Goal: Task Accomplishment & Management: Use online tool/utility

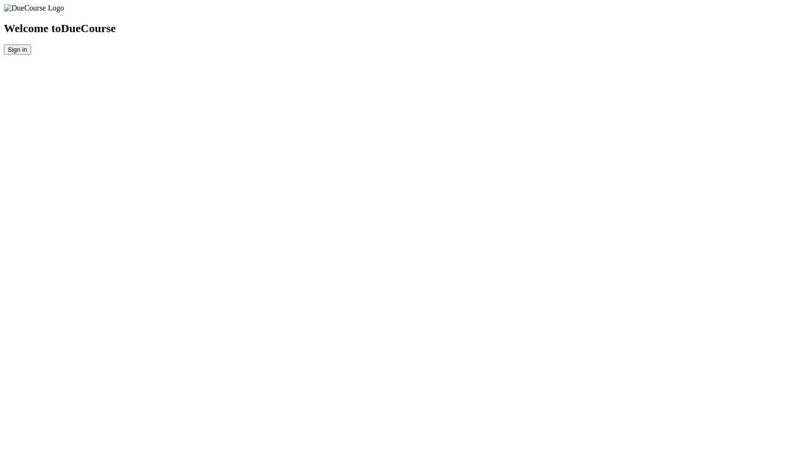
click at [31, 55] on button "Sign in" at bounding box center [17, 50] width 27 height 10
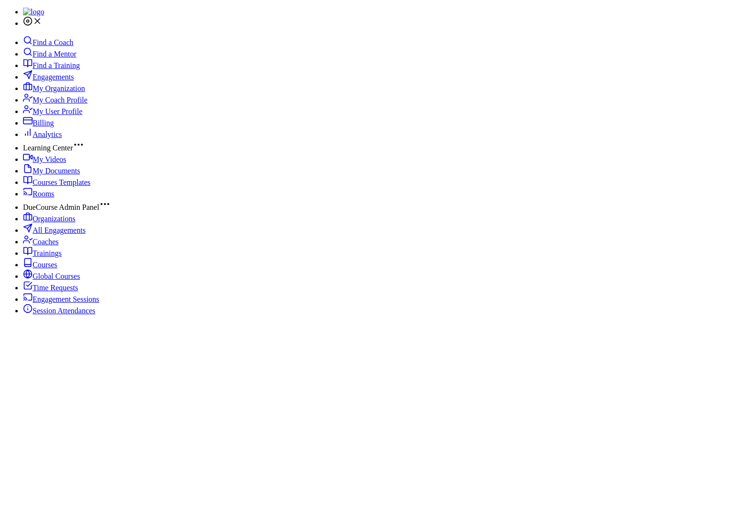
click at [54, 58] on span "Find a Mentor" at bounding box center [55, 54] width 44 height 8
click at [54, 69] on span "Find a Training" at bounding box center [56, 65] width 47 height 8
click at [53, 58] on span "Find a Mentor" at bounding box center [55, 54] width 44 height 8
click at [69, 81] on span "Engagements" at bounding box center [53, 77] width 41 height 8
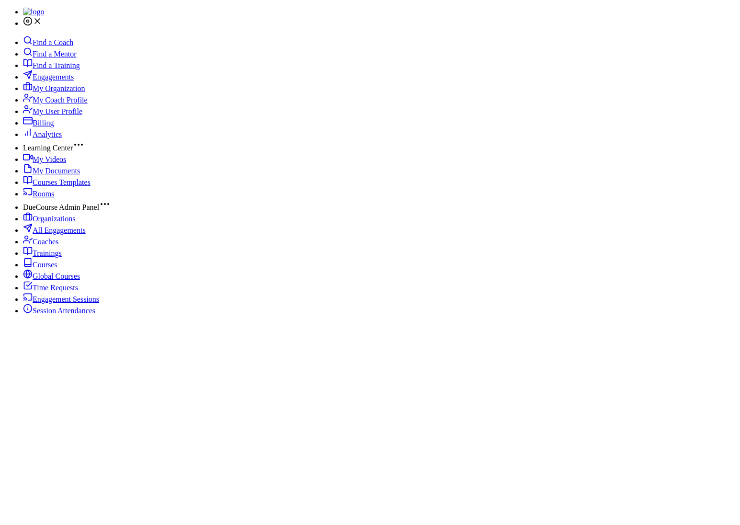
click at [49, 92] on span "My Organization" at bounding box center [59, 88] width 52 height 8
click at [45, 81] on span "Engagements" at bounding box center [53, 77] width 41 height 8
click at [54, 81] on span "Engagements" at bounding box center [53, 77] width 41 height 8
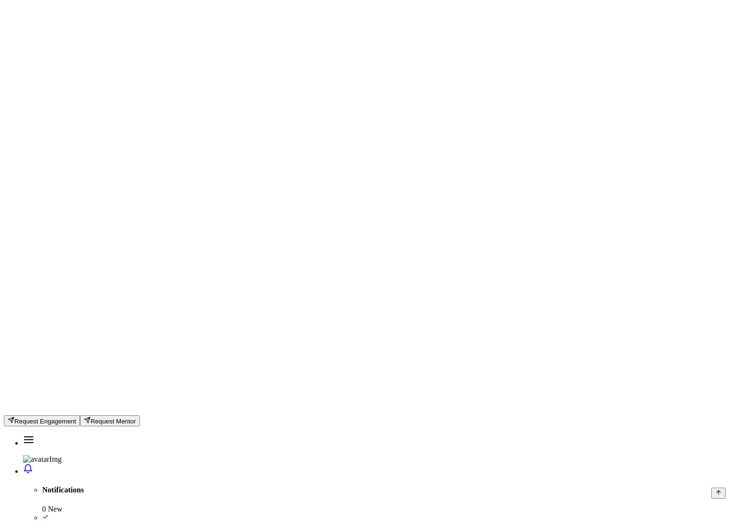
scroll to position [437, 0]
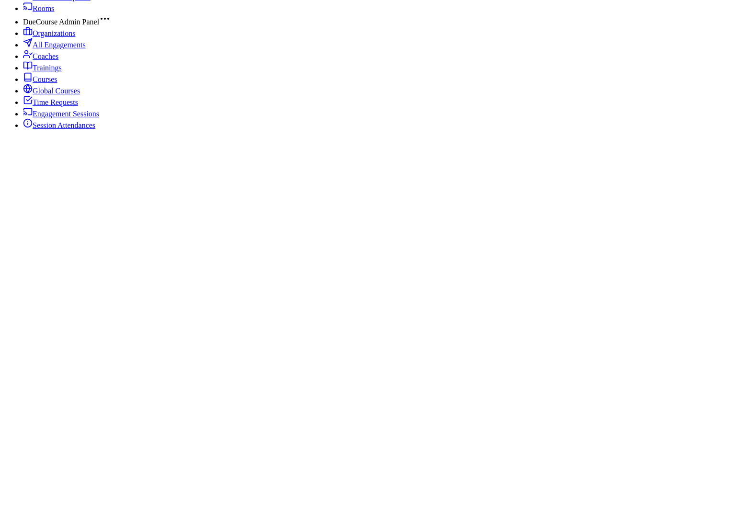
scroll to position [0, 0]
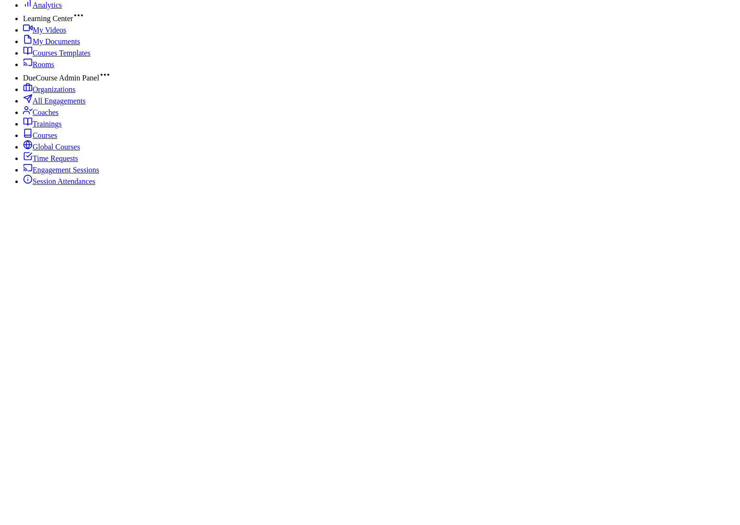
scroll to position [144, 0]
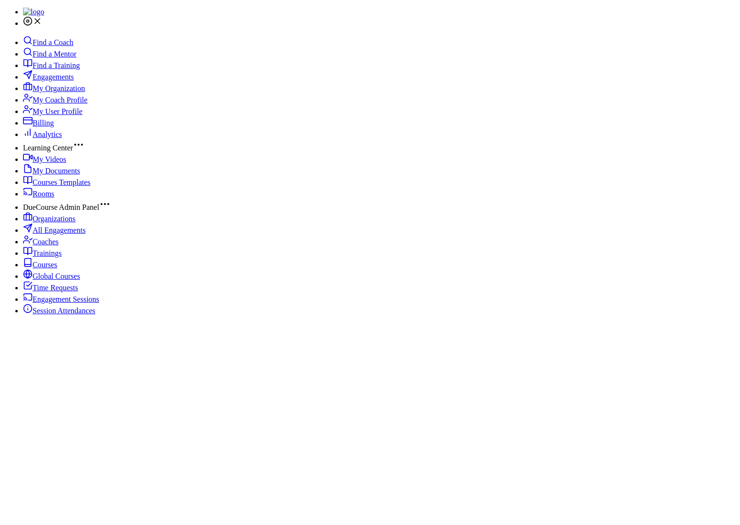
click at [59, 104] on span "My Coach Profile" at bounding box center [60, 100] width 55 height 8
click at [70, 115] on span "My User Profile" at bounding box center [58, 111] width 50 height 8
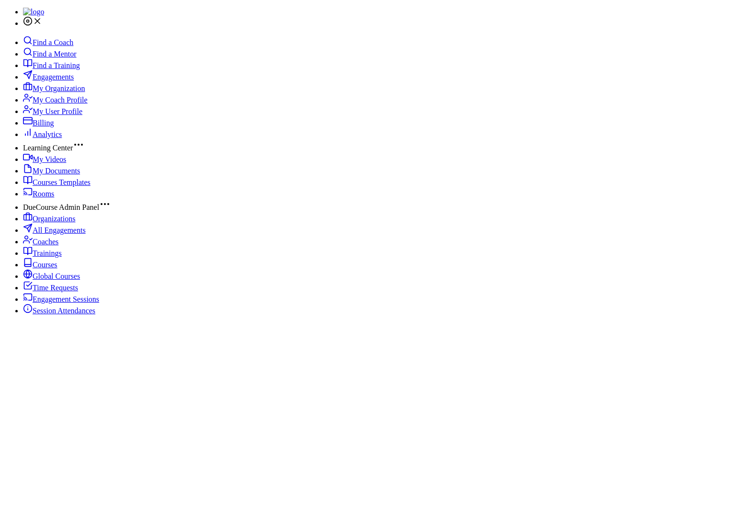
radio input "true"
radio input "false"
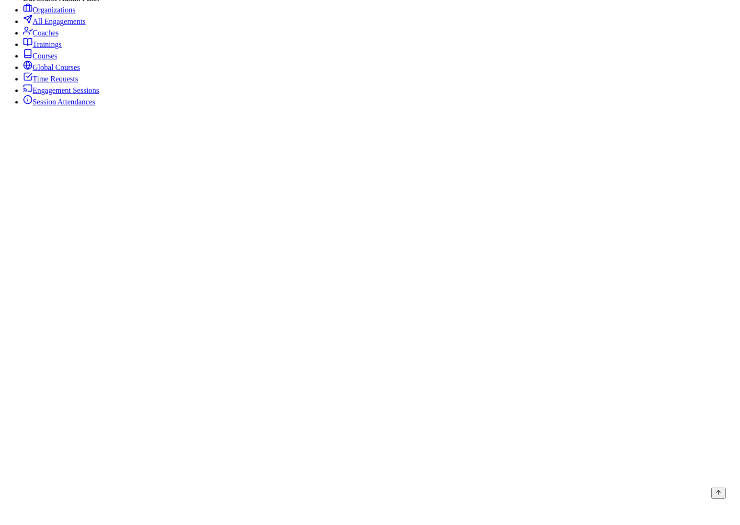
scroll to position [231, 0]
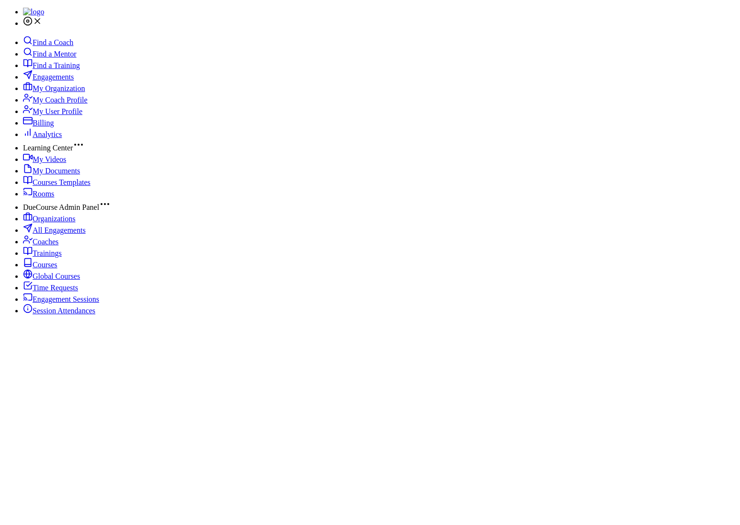
click at [59, 115] on span "My User Profile" at bounding box center [58, 111] width 50 height 8
click at [51, 163] on span "My Videos" at bounding box center [50, 159] width 34 height 8
click at [71, 175] on span "My Documents" at bounding box center [56, 171] width 47 height 8
click at [53, 186] on span "Courses Templates" at bounding box center [62, 182] width 58 height 8
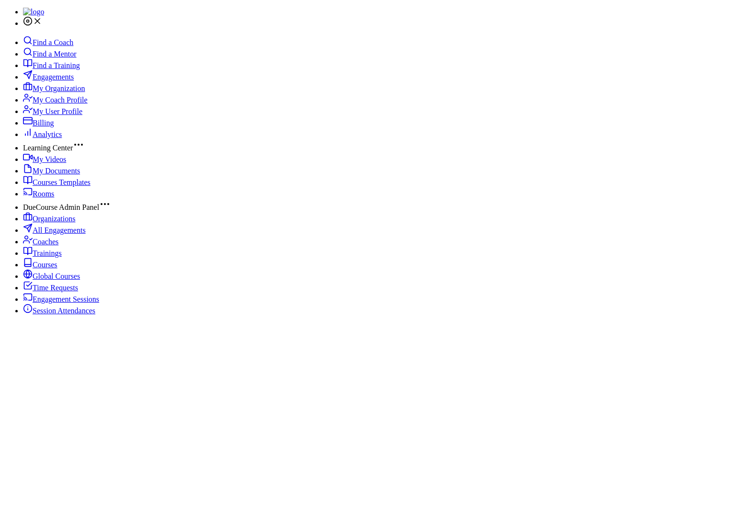
click at [53, 198] on span "Rooms" at bounding box center [44, 194] width 22 height 8
click at [60, 234] on link "All Engagements" at bounding box center [54, 230] width 63 height 8
click at [48, 246] on span "Coaches" at bounding box center [46, 241] width 26 height 8
click at [43, 257] on span "Trainings" at bounding box center [47, 253] width 29 height 8
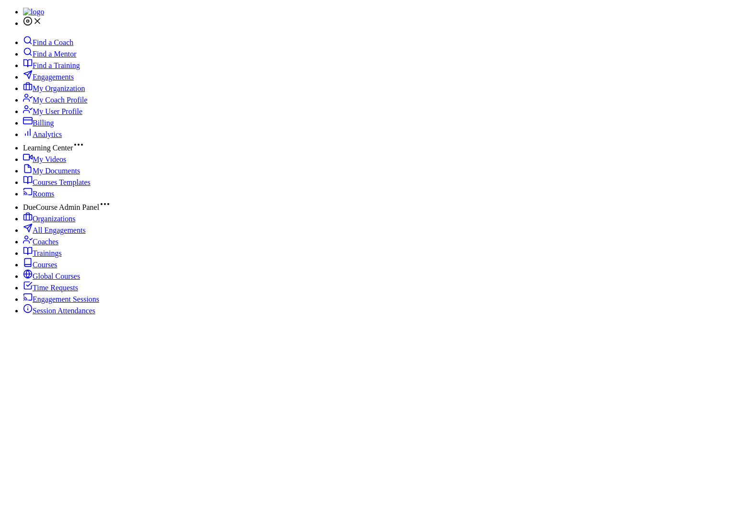
click at [47, 269] on span "Courses" at bounding box center [45, 264] width 25 height 8
click at [52, 280] on span "Global Courses" at bounding box center [56, 276] width 47 height 8
click at [62, 292] on span "Time Requests" at bounding box center [55, 287] width 45 height 8
click at [74, 303] on link "Engagement Sessions" at bounding box center [61, 299] width 76 height 8
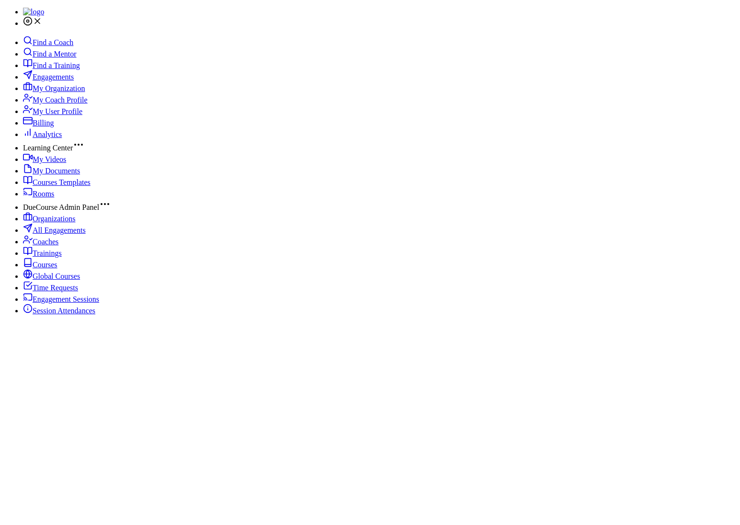
click at [51, 223] on span "Organizations" at bounding box center [54, 218] width 43 height 8
click at [66, 315] on span "Session Attendances" at bounding box center [64, 310] width 63 height 8
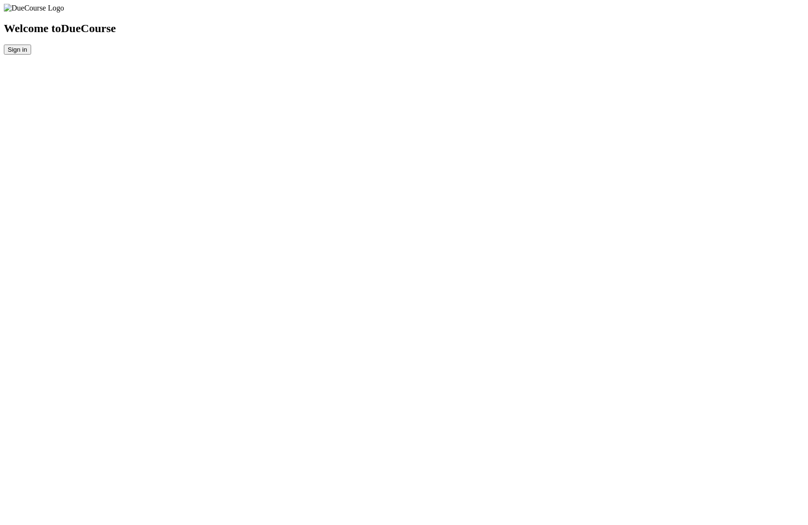
click at [31, 55] on button "Sign in" at bounding box center [17, 50] width 27 height 10
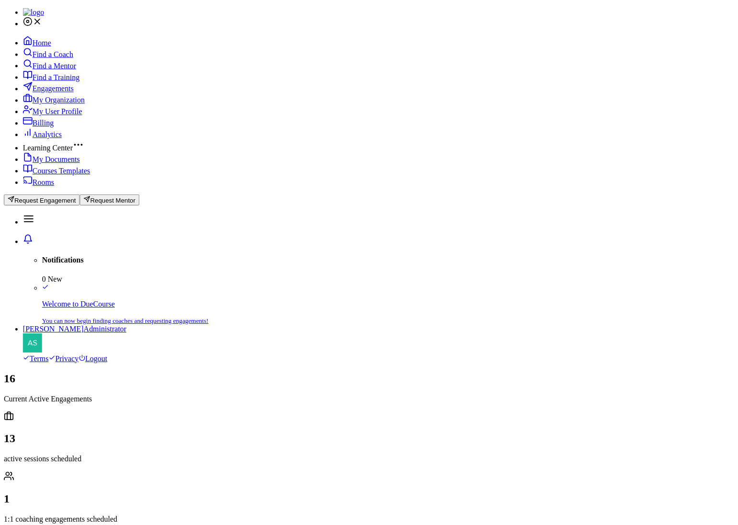
scroll to position [113, 286]
select select "10"
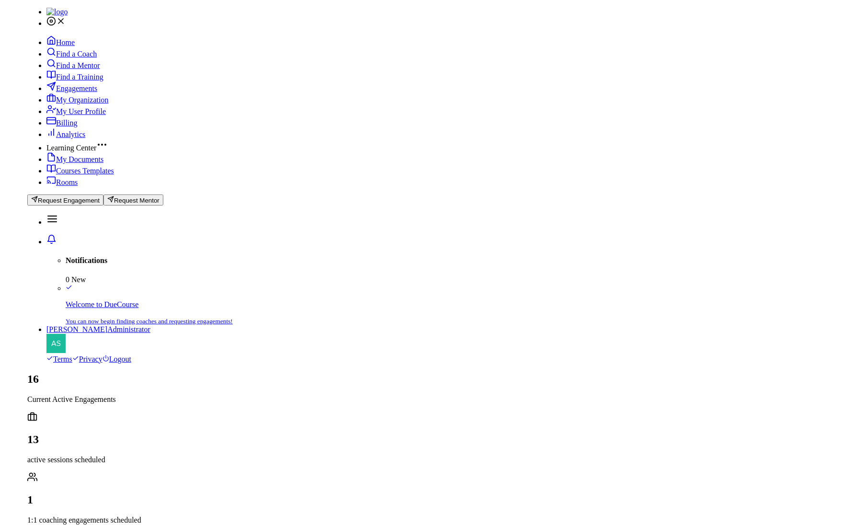
scroll to position [113, 340]
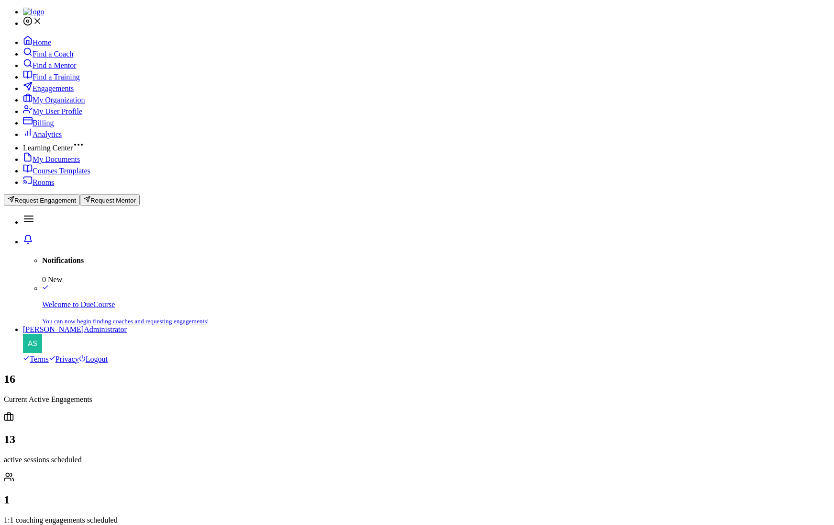
click at [61, 58] on span "Find a Coach" at bounding box center [53, 54] width 41 height 8
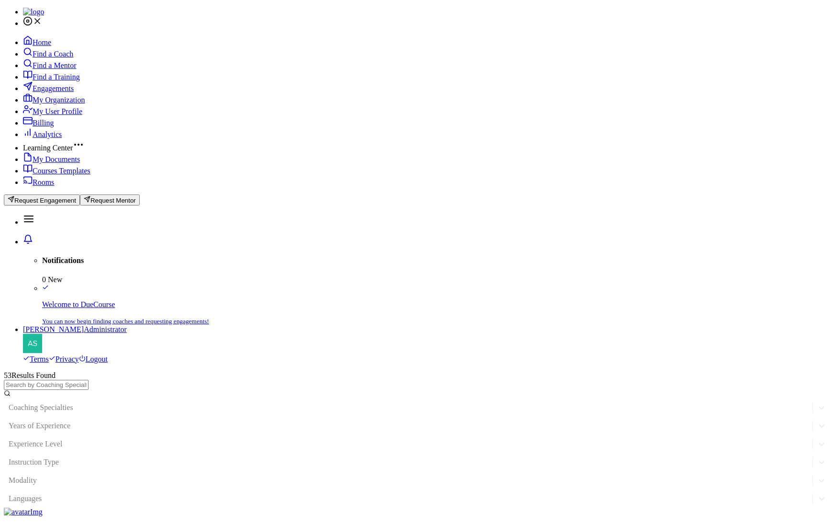
click at [58, 69] on span "Find a Mentor" at bounding box center [55, 65] width 44 height 8
click at [53, 81] on span "Find a Training" at bounding box center [56, 77] width 47 height 8
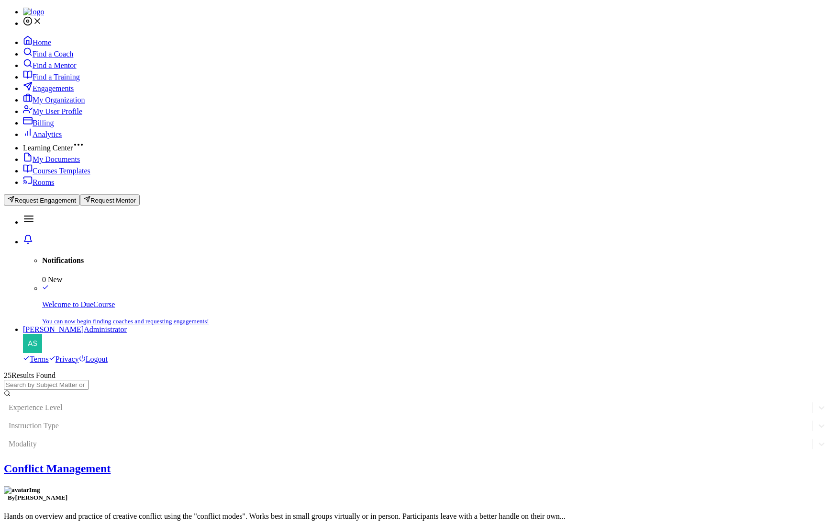
click at [50, 92] on span "Engagements" at bounding box center [53, 88] width 41 height 8
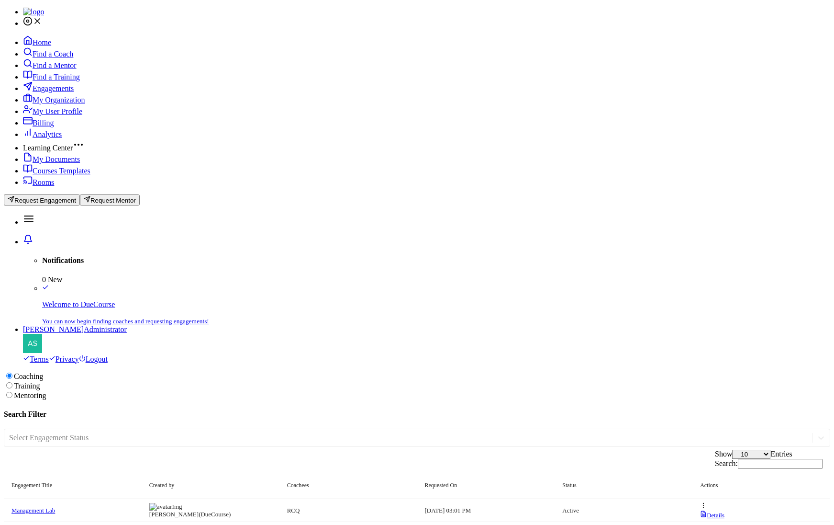
click at [50, 104] on span "My Organization" at bounding box center [59, 100] width 52 height 8
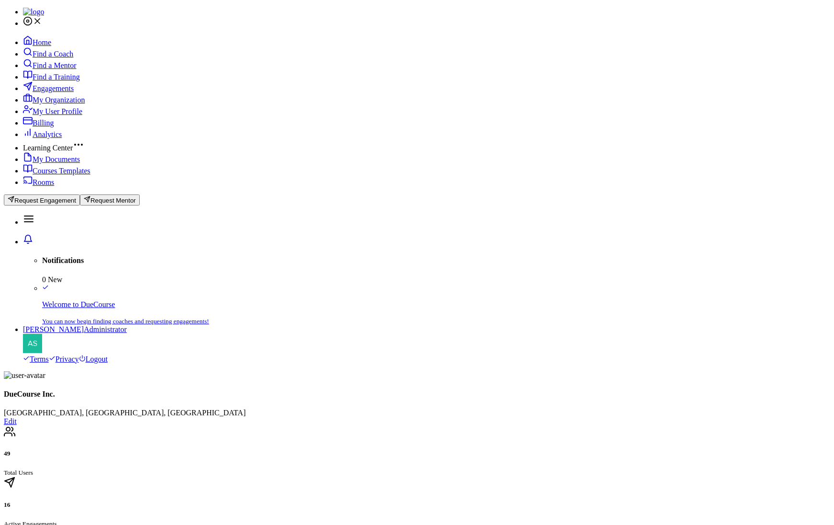
click at [48, 115] on span "My User Profile" at bounding box center [58, 111] width 50 height 8
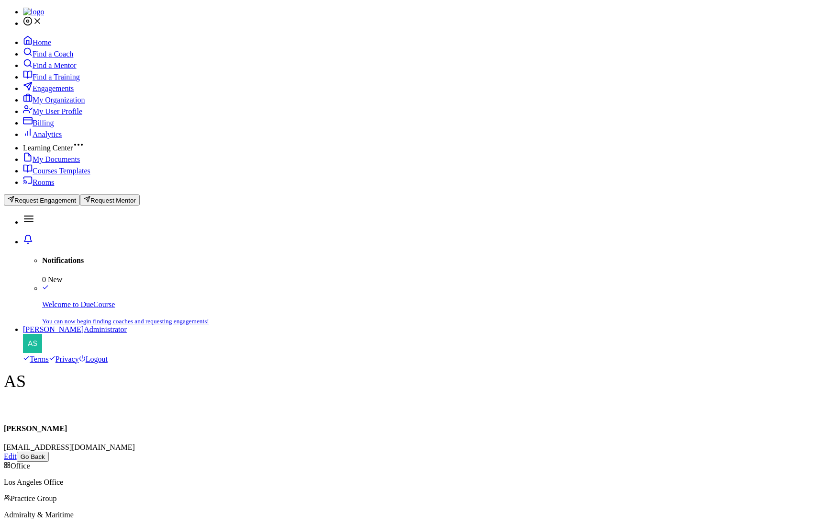
click at [45, 163] on span "My Documents" at bounding box center [56, 159] width 47 height 8
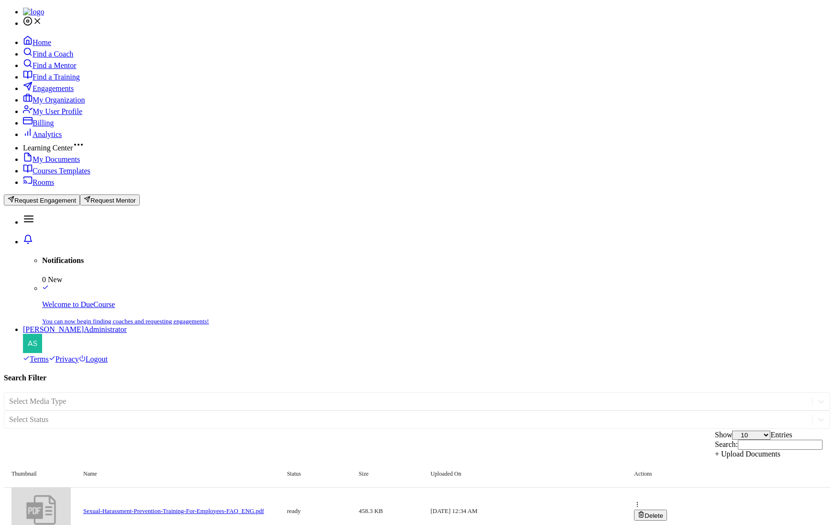
click at [44, 175] on span "Courses Templates" at bounding box center [62, 171] width 58 height 8
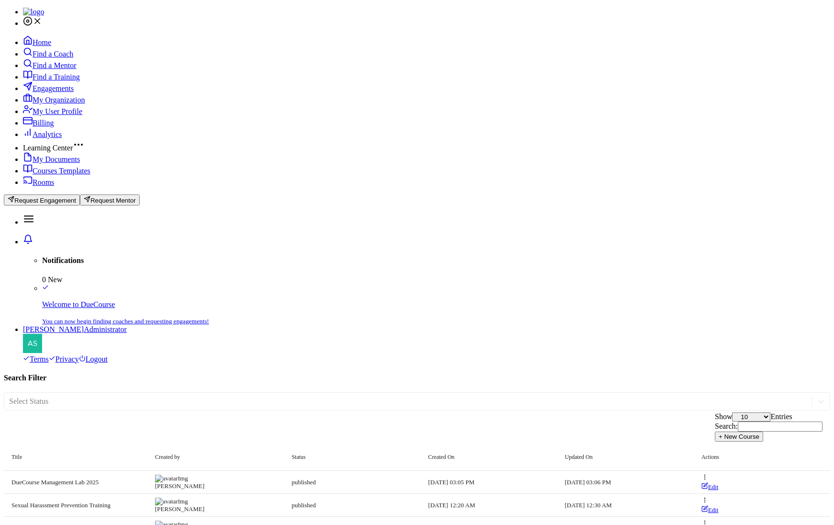
click at [44, 186] on span "Rooms" at bounding box center [44, 182] width 22 height 8
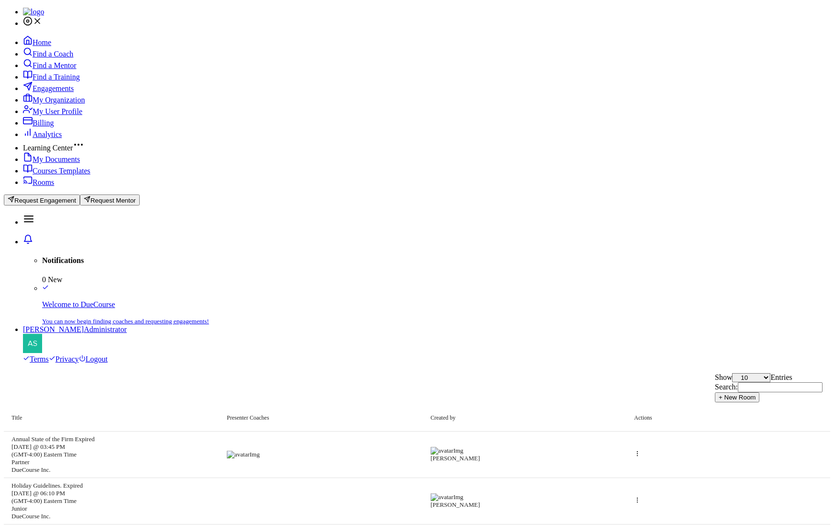
click at [51, 187] on div "Home Find a Coach Find a Mentor Find a Training Engagements My Organization My …" at bounding box center [417, 110] width 827 height 151
click at [51, 39] on span "Home" at bounding box center [42, 42] width 19 height 8
select select "10"
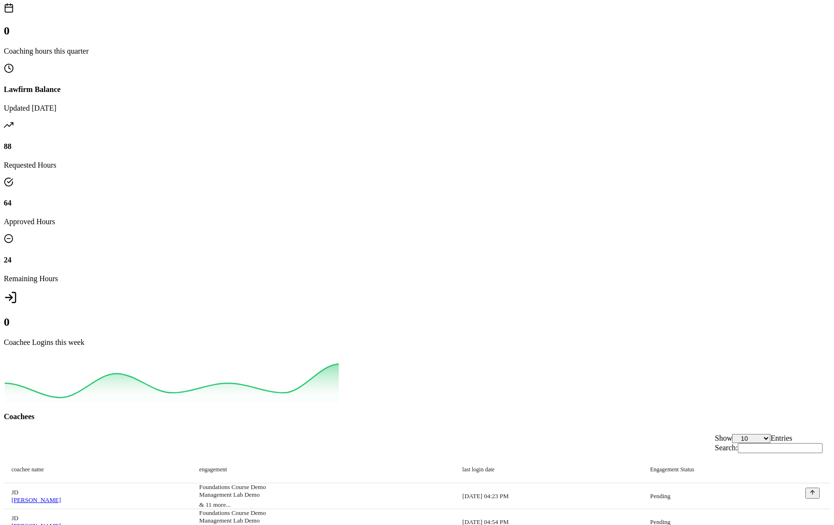
radio input "true"
radio input "false"
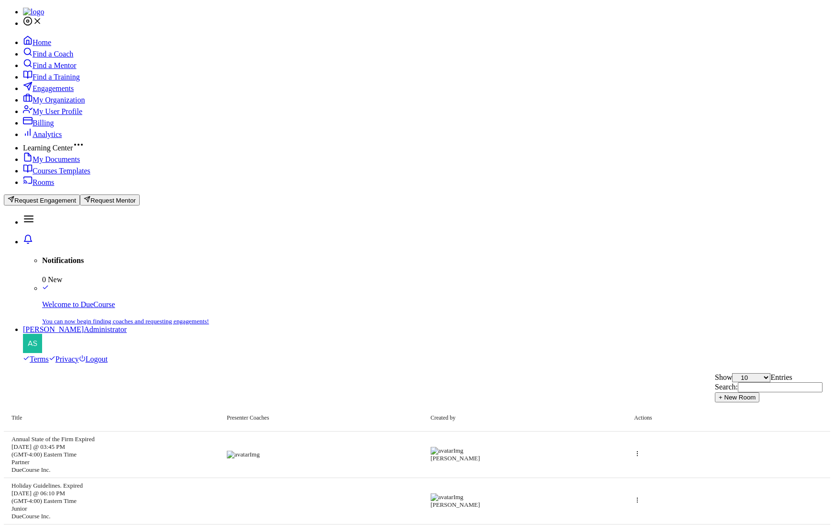
click at [760, 392] on button "+ New Room" at bounding box center [737, 397] width 45 height 10
